Goal: Information Seeking & Learning: Learn about a topic

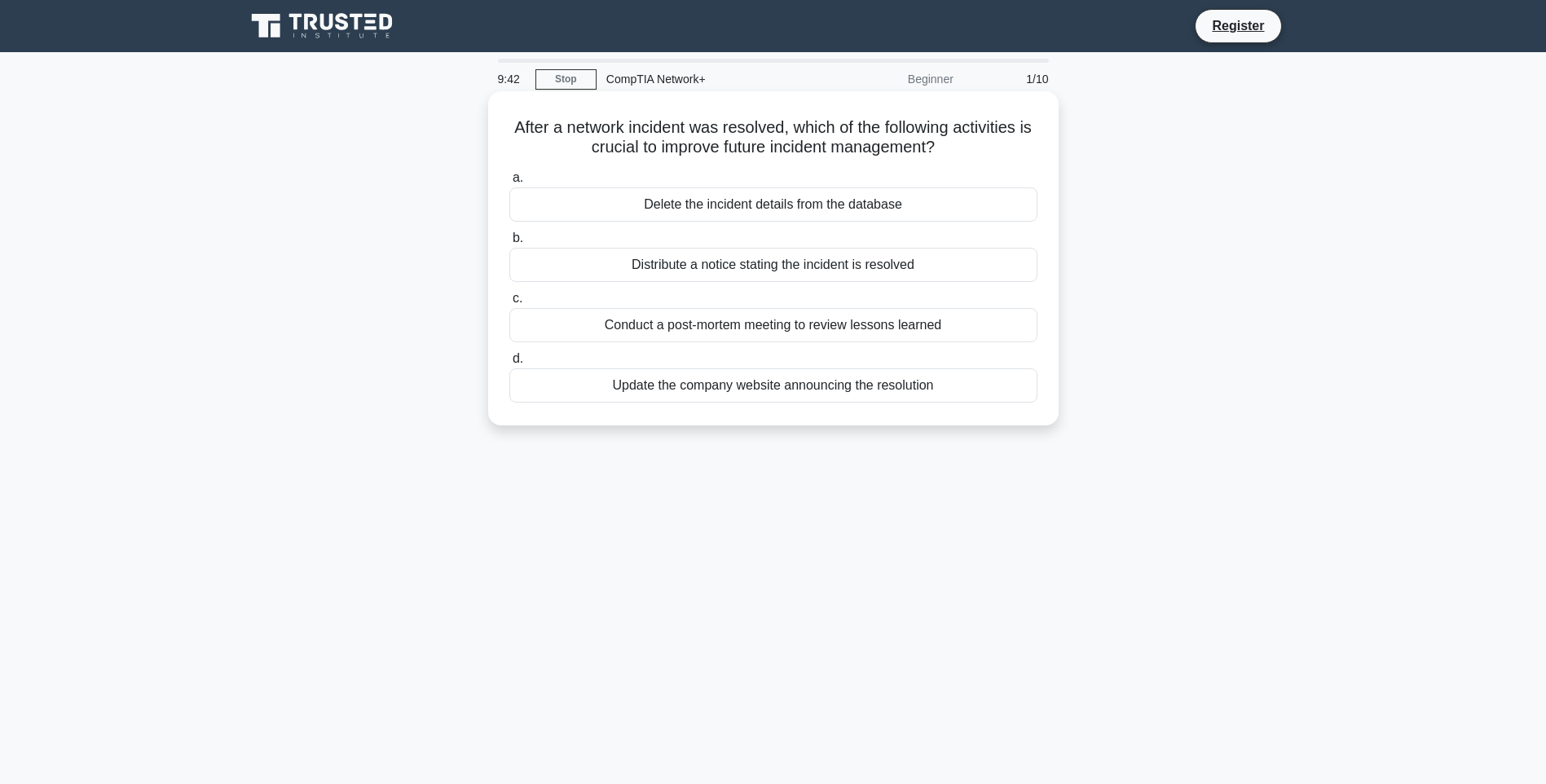
click at [742, 205] on div "Delete the incident details from the database" at bounding box center [773, 205] width 528 height 35
click at [510, 183] on input "a. Delete the incident details from the database" at bounding box center [510, 177] width 0 height 11
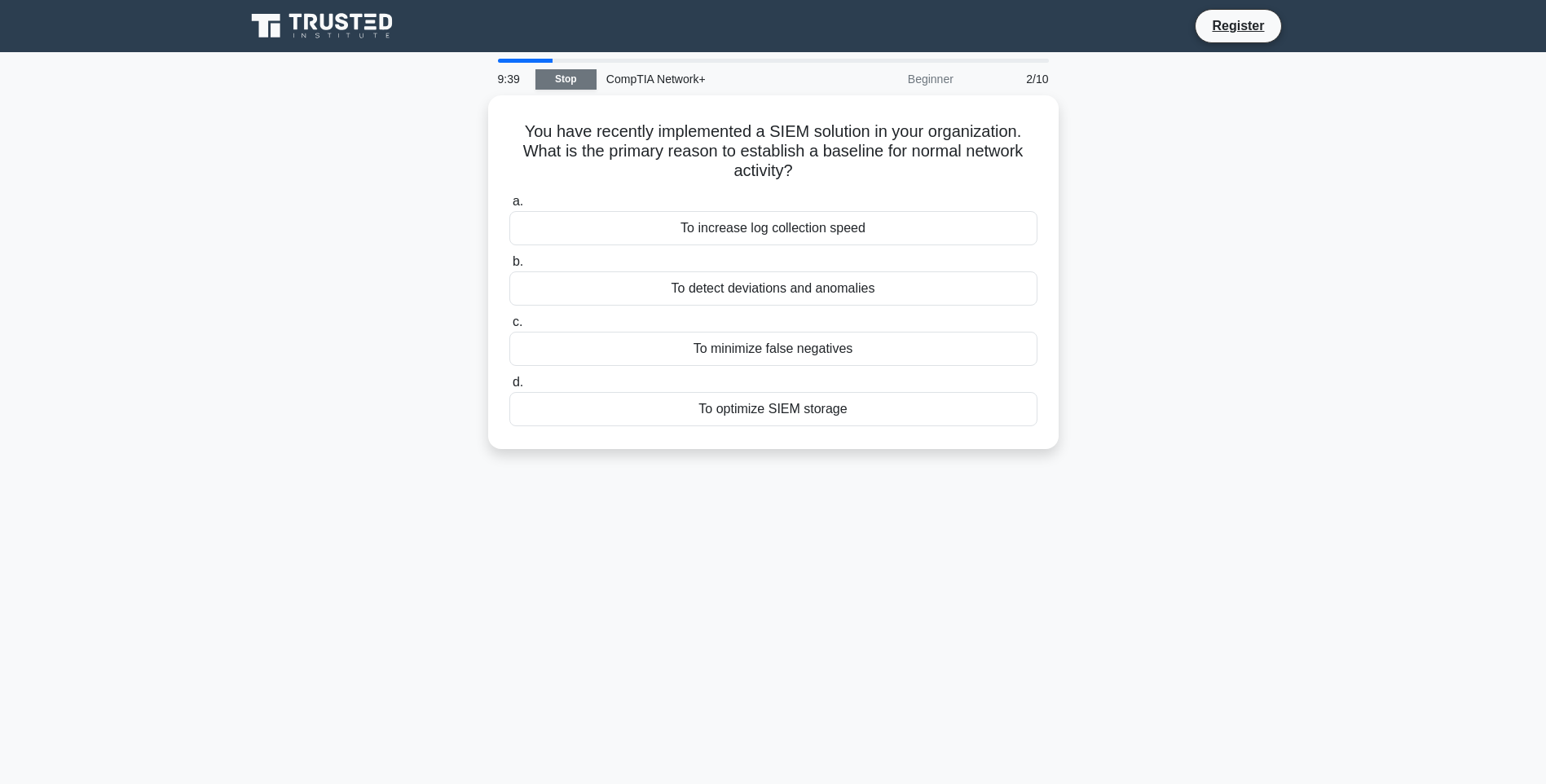
click at [569, 79] on link "Stop" at bounding box center [565, 79] width 61 height 20
